Goal: Task Accomplishment & Management: Manage account settings

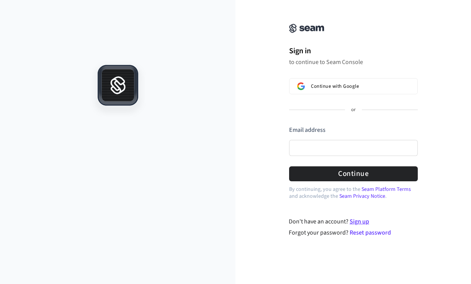
click at [366, 223] on link "Sign up" at bounding box center [359, 221] width 20 height 8
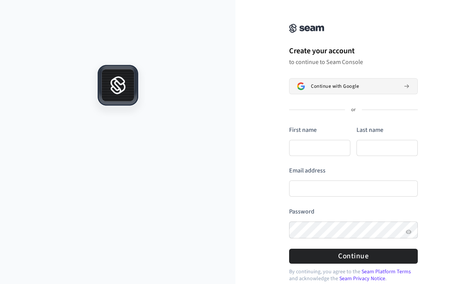
click at [339, 88] on span "Continue with Google" at bounding box center [335, 86] width 48 height 6
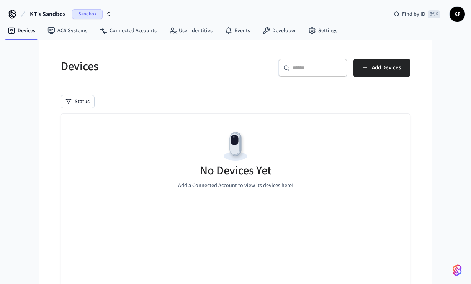
click at [456, 15] on span "KF" at bounding box center [457, 14] width 14 height 14
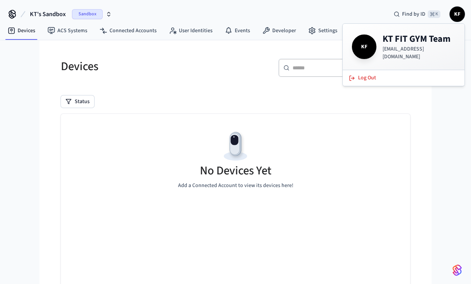
click at [193, 67] on h5 "Devices" at bounding box center [146, 67] width 170 height 16
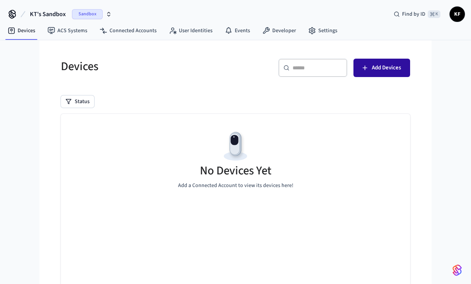
click at [382, 69] on span "Add Devices" at bounding box center [386, 68] width 29 height 10
